Goal: Task Accomplishment & Management: Manage account settings

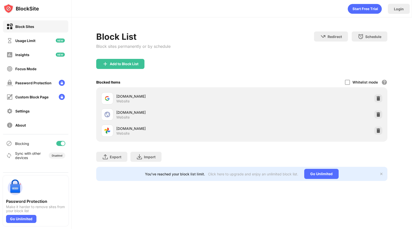
click at [58, 141] on div at bounding box center [60, 143] width 9 height 5
click at [61, 143] on div at bounding box center [60, 143] width 9 height 5
